Goal: Use online tool/utility: Utilize a website feature to perform a specific function

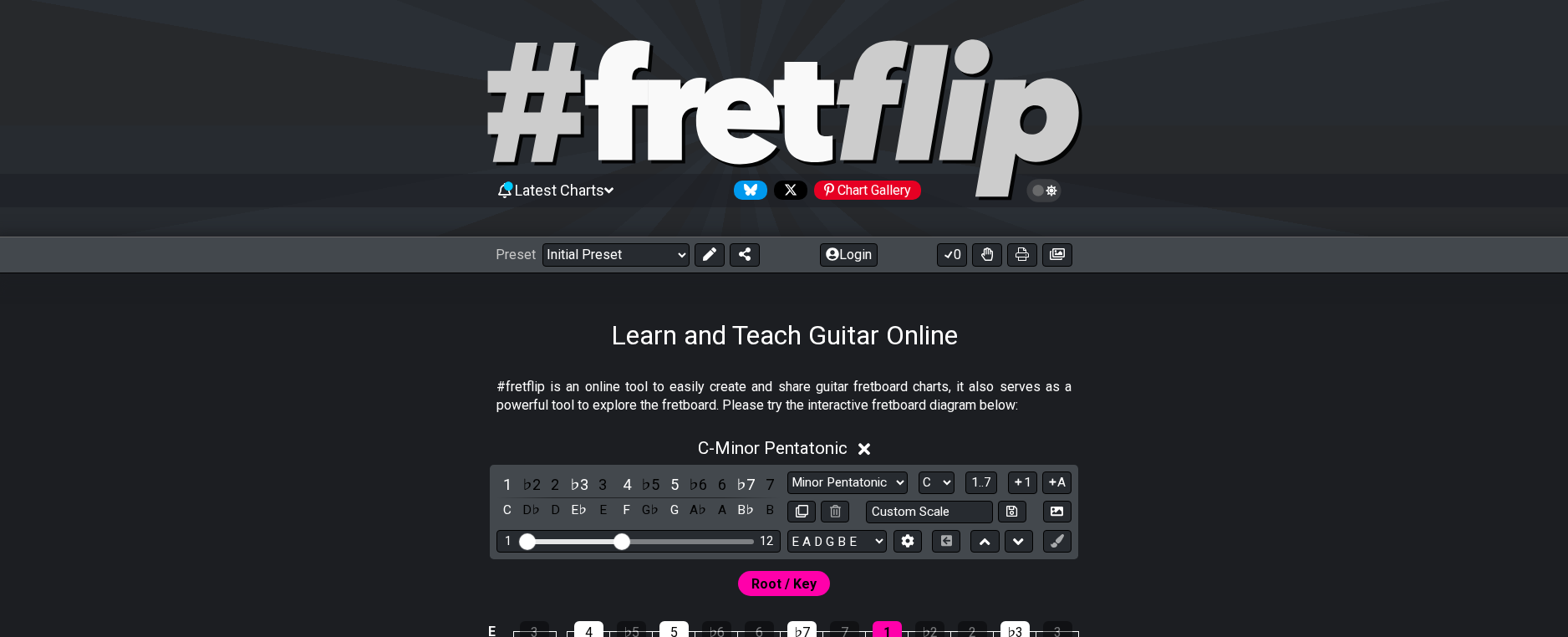
scroll to position [251, 0]
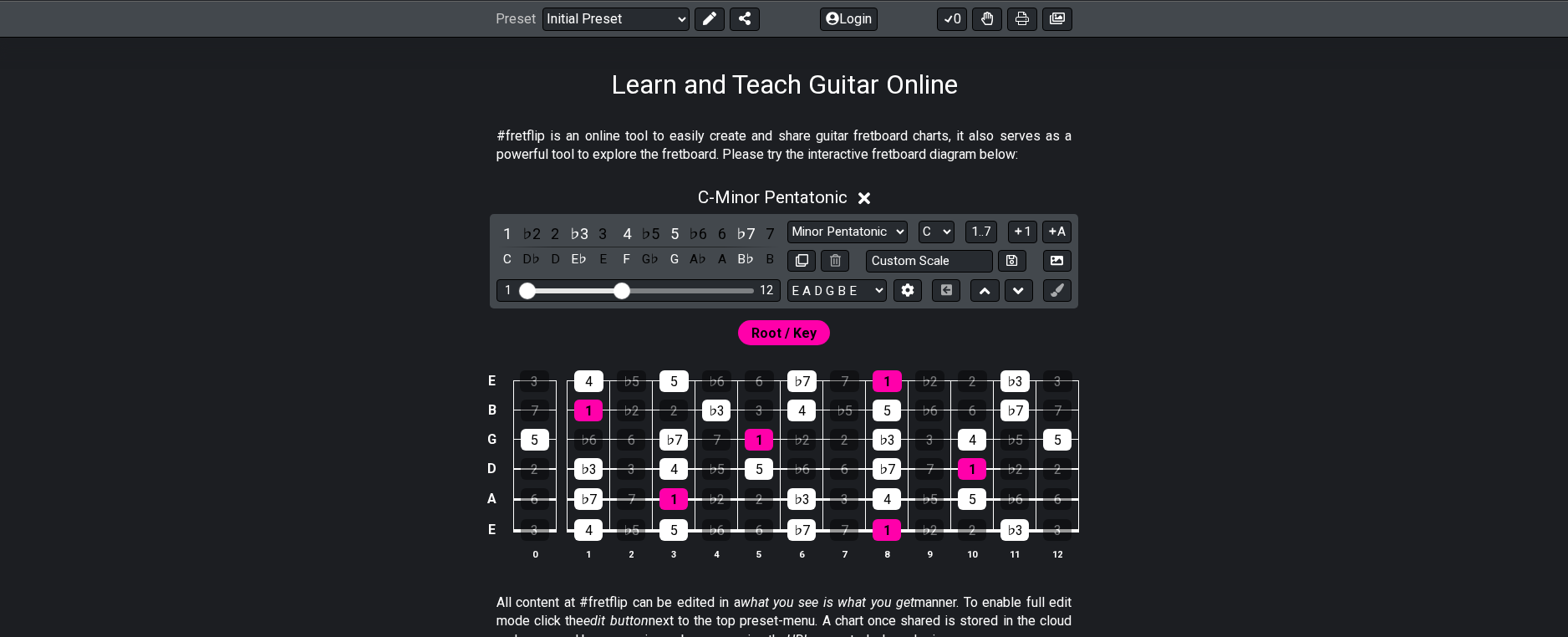
click at [791, 332] on span "Root / Key" at bounding box center [784, 333] width 65 height 24
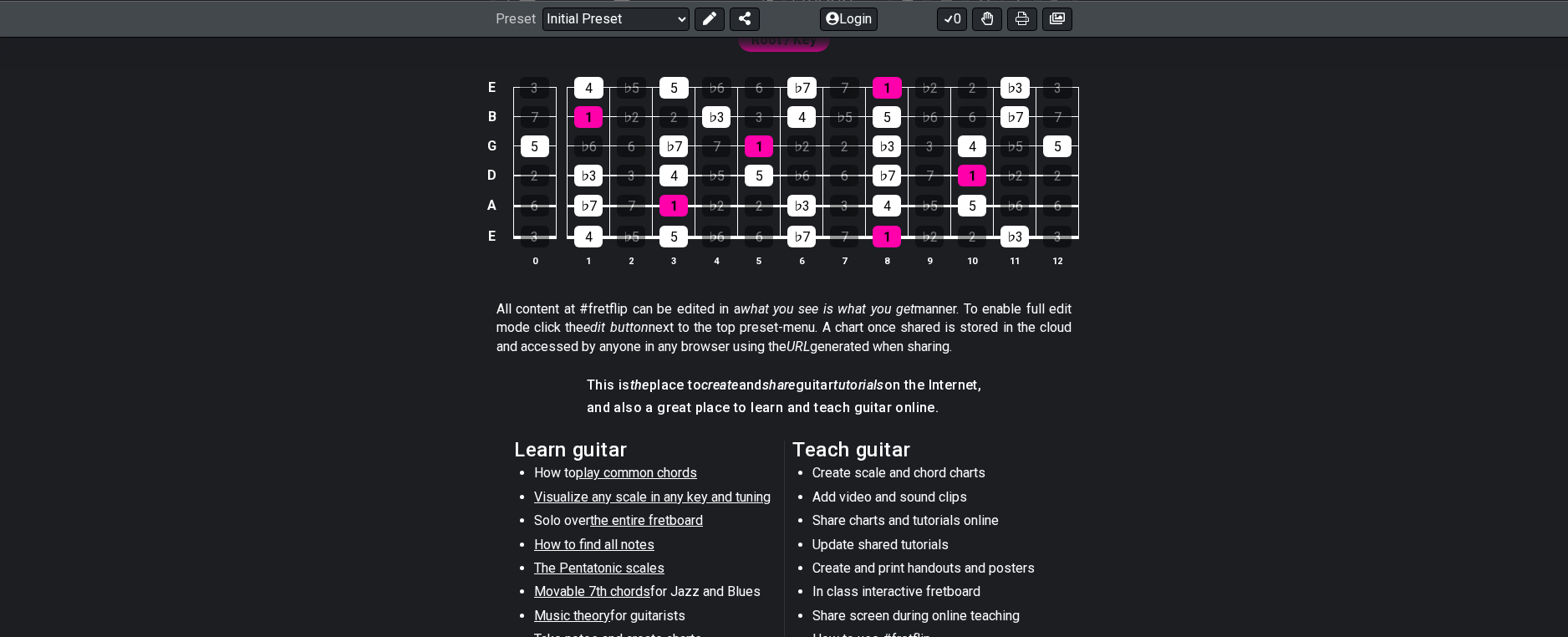
scroll to position [502, 0]
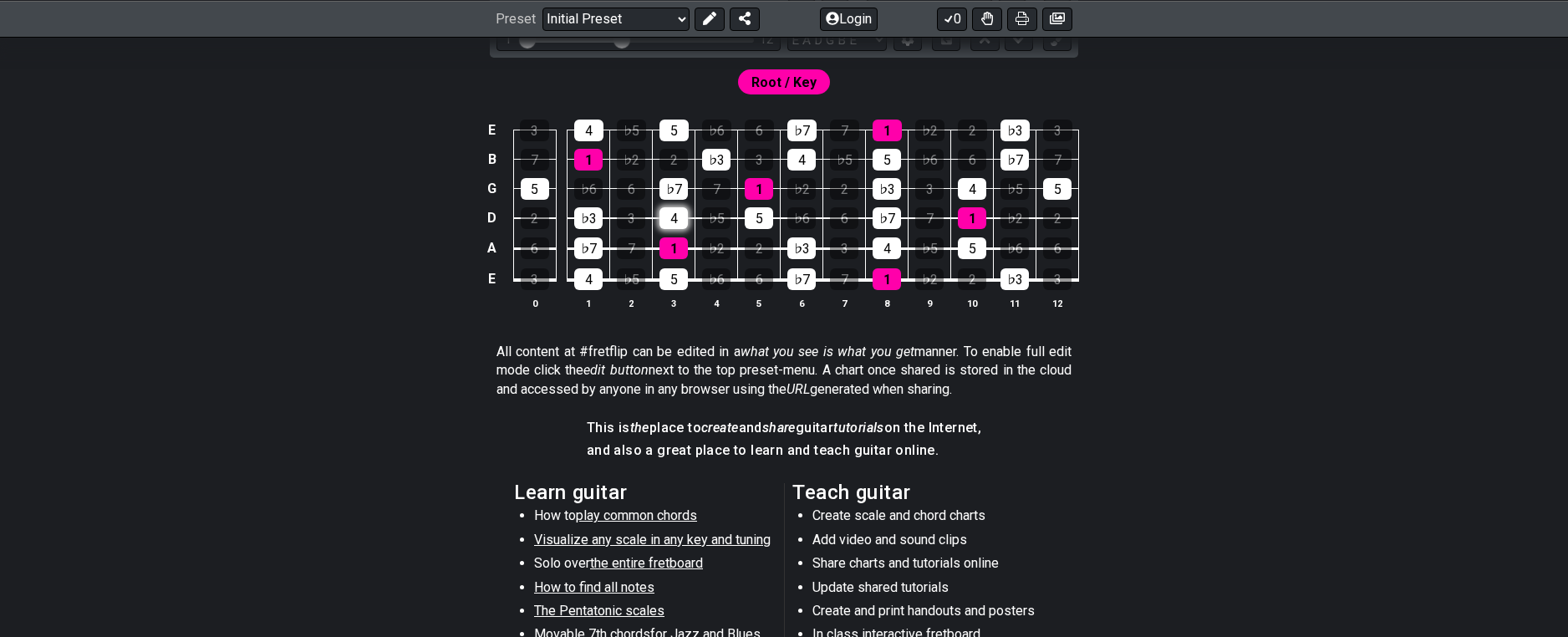
click at [672, 225] on div "4" at bounding box center [674, 218] width 29 height 22
click at [679, 251] on div "1" at bounding box center [674, 248] width 29 height 22
click at [579, 217] on div "♭3" at bounding box center [589, 218] width 29 height 22
click at [589, 245] on div "♭7" at bounding box center [589, 248] width 29 height 22
click at [590, 245] on div "♭7" at bounding box center [589, 248] width 29 height 22
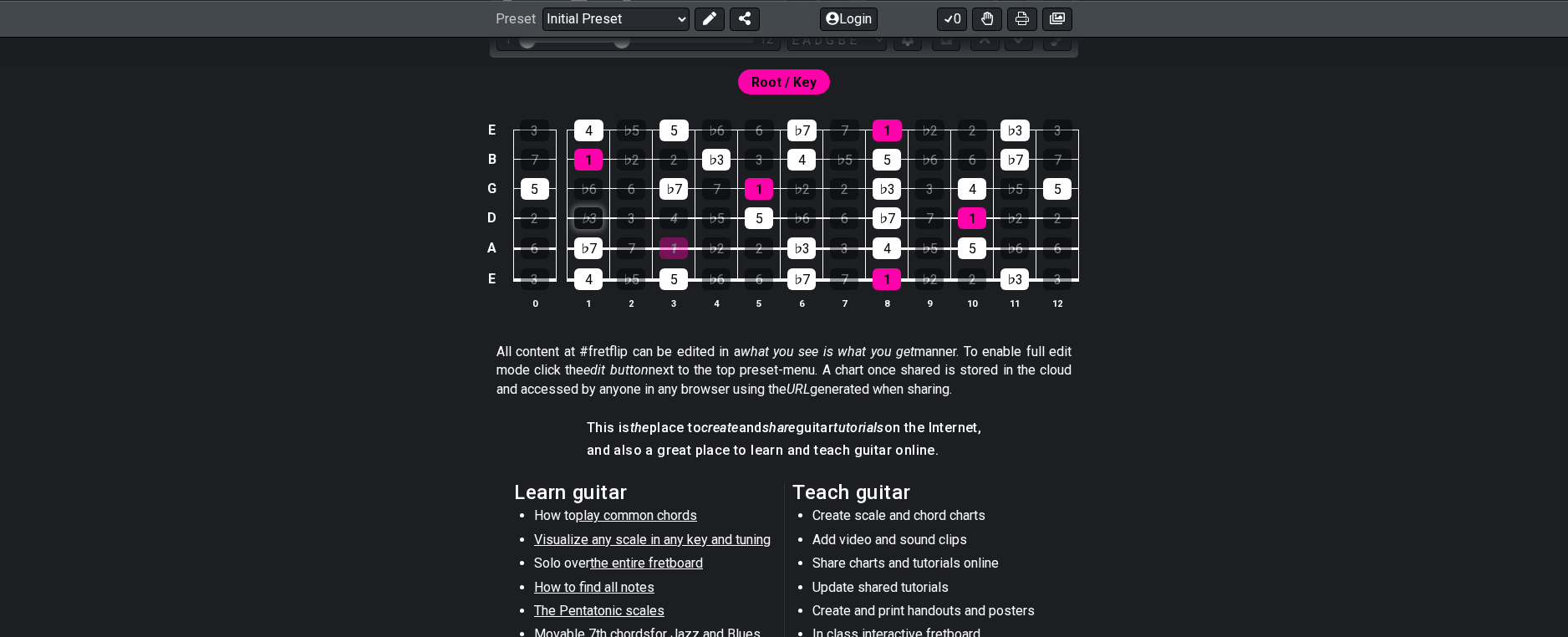
click at [590, 220] on div "♭3" at bounding box center [589, 218] width 29 height 22
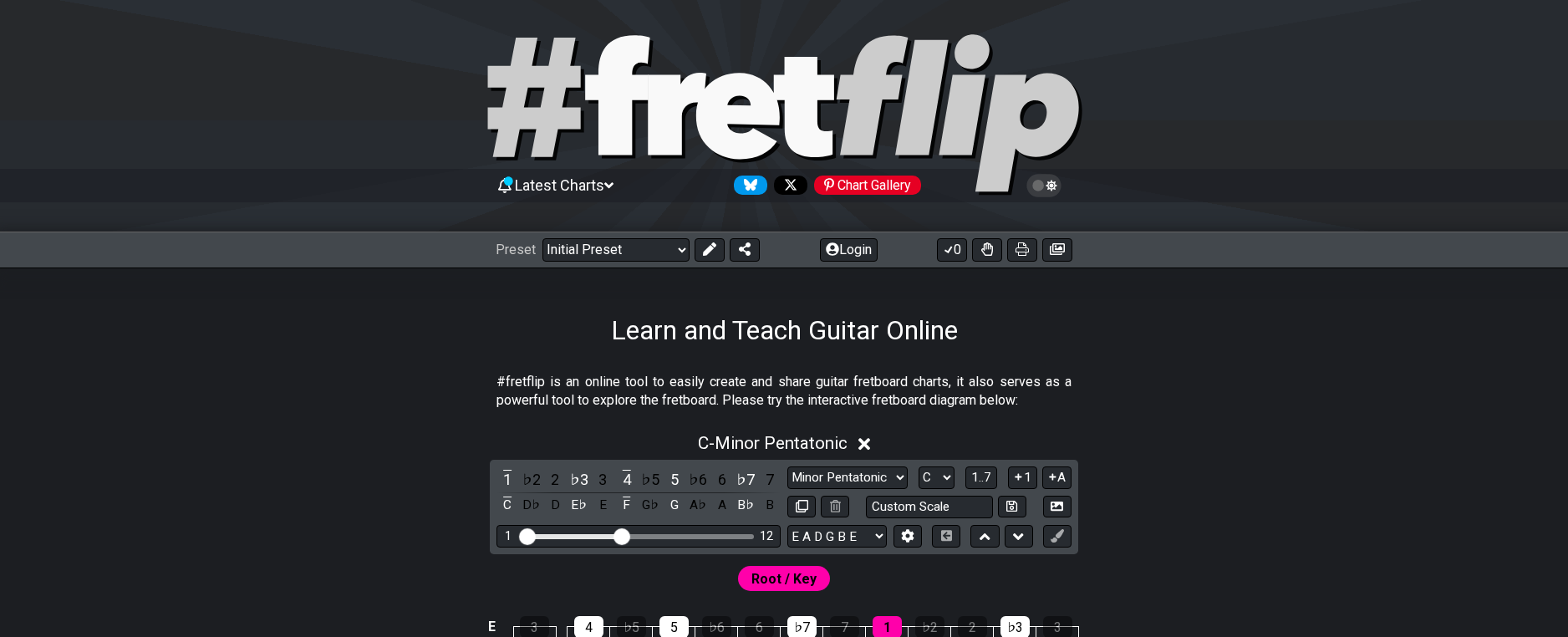
scroll to position [0, 0]
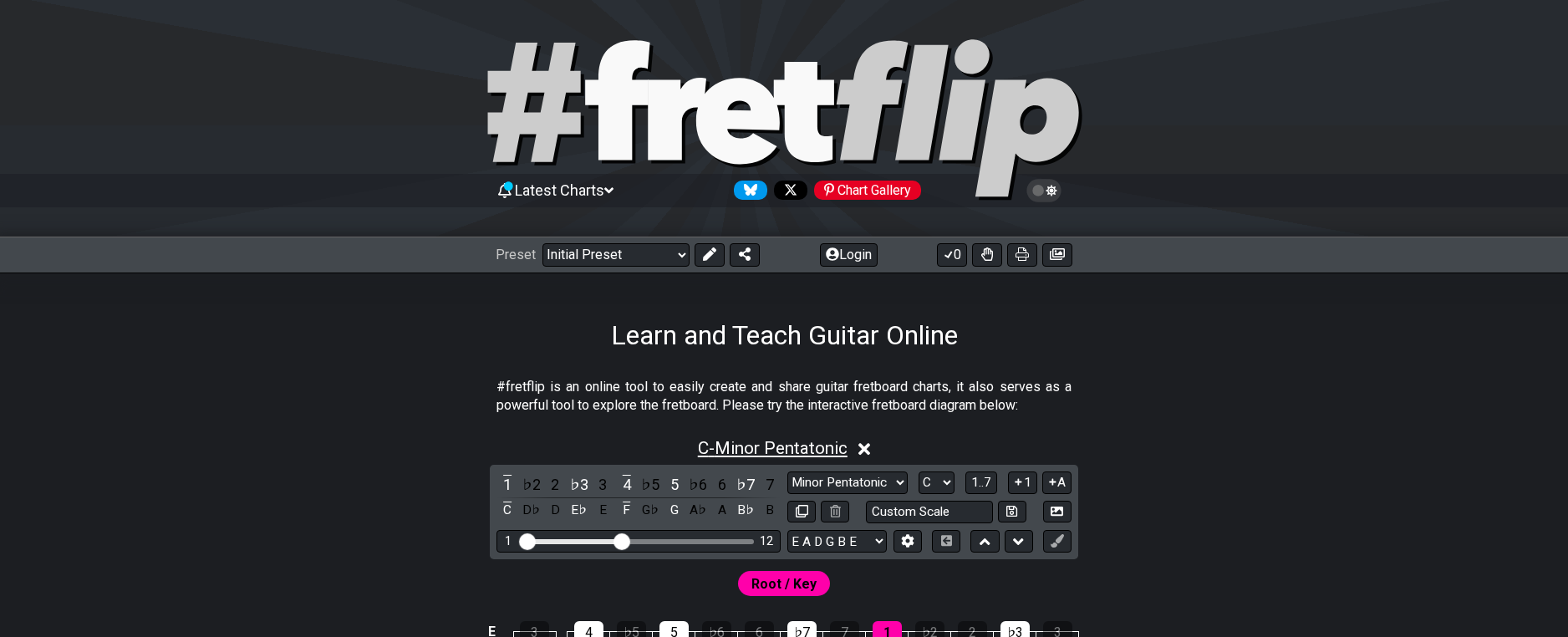
click at [842, 455] on span "C - Minor Pentatonic" at bounding box center [773, 448] width 150 height 20
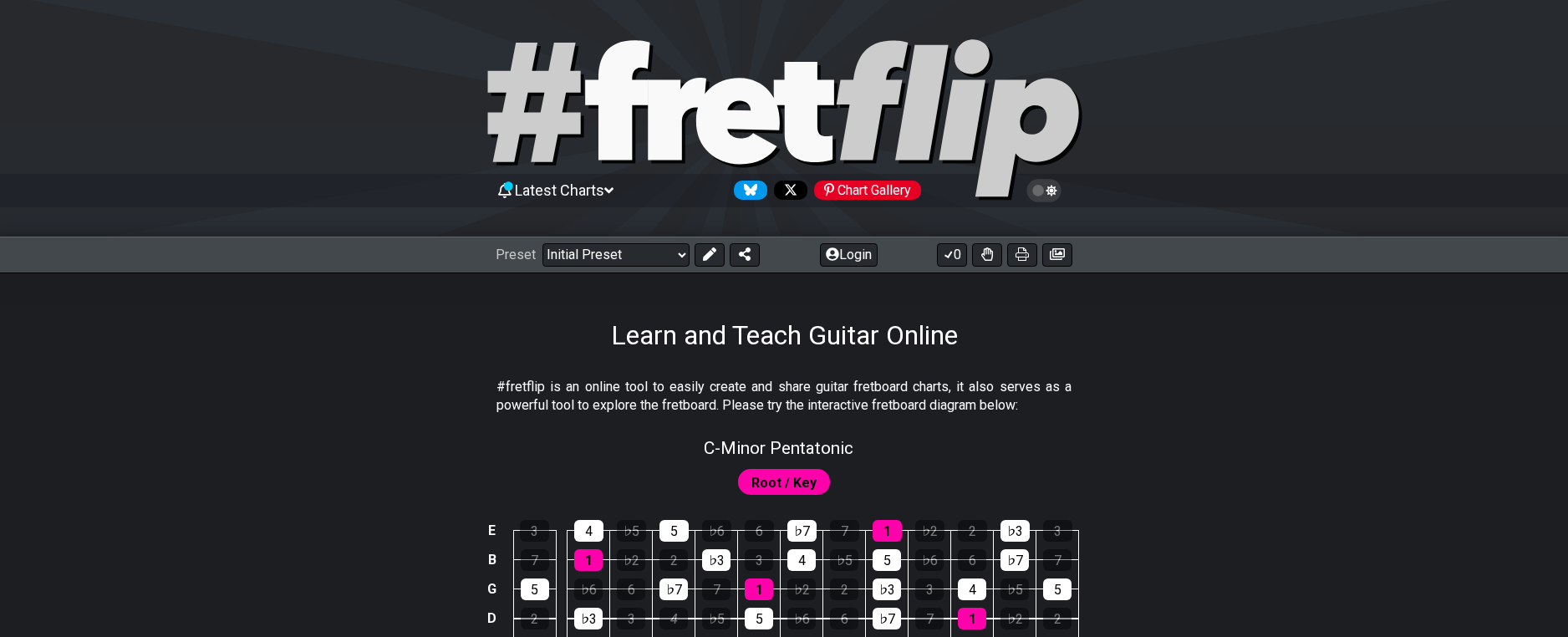
click at [782, 545] on td "4" at bounding box center [801, 544] width 42 height 29
click at [789, 474] on span "Root / Key" at bounding box center [784, 483] width 65 height 24
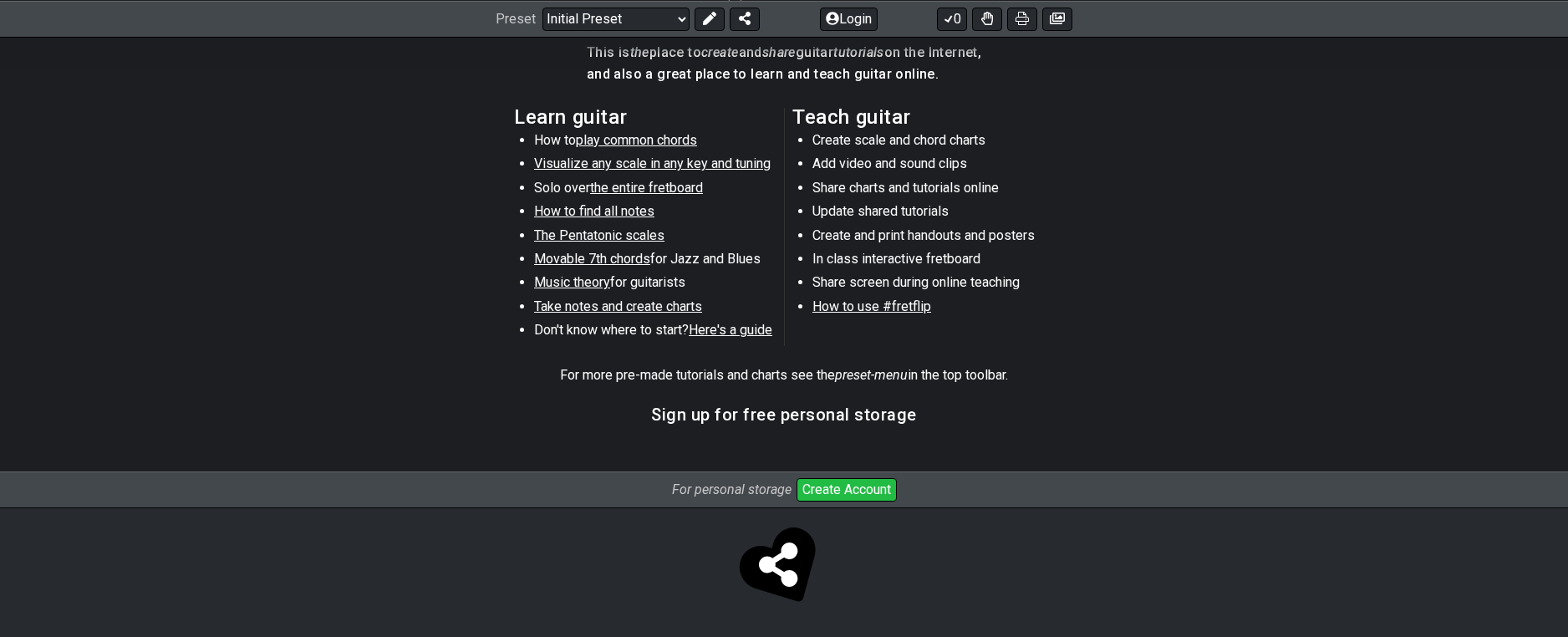
scroll to position [777, 0]
